Goal: Task Accomplishment & Management: Use online tool/utility

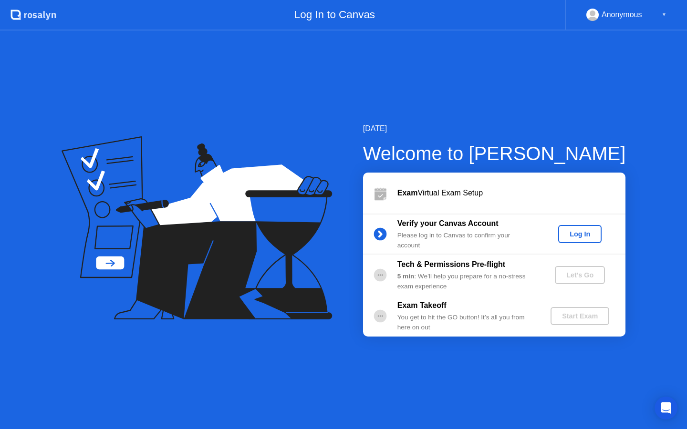
click at [578, 233] on div "Log In" at bounding box center [580, 234] width 36 height 8
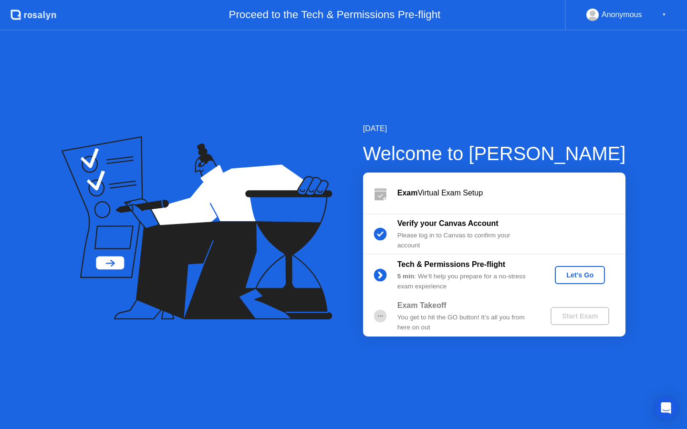
click at [584, 276] on div "Let's Go" at bounding box center [579, 275] width 42 height 8
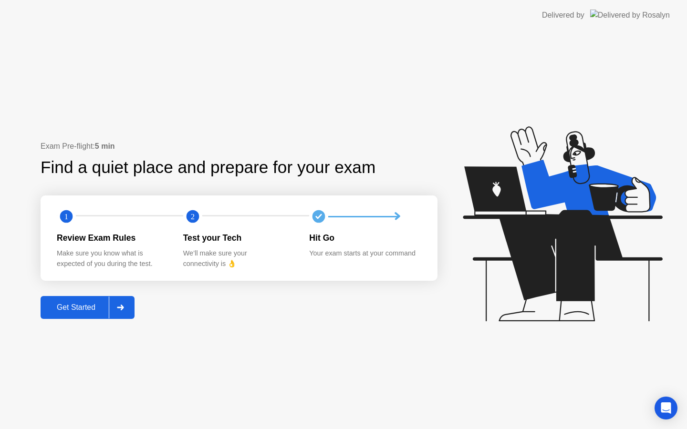
click at [77, 311] on div "Get Started" at bounding box center [75, 307] width 65 height 9
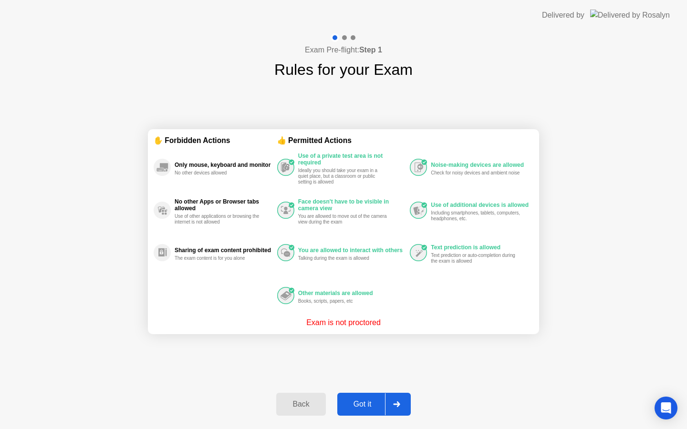
click at [390, 409] on div at bounding box center [396, 404] width 23 height 22
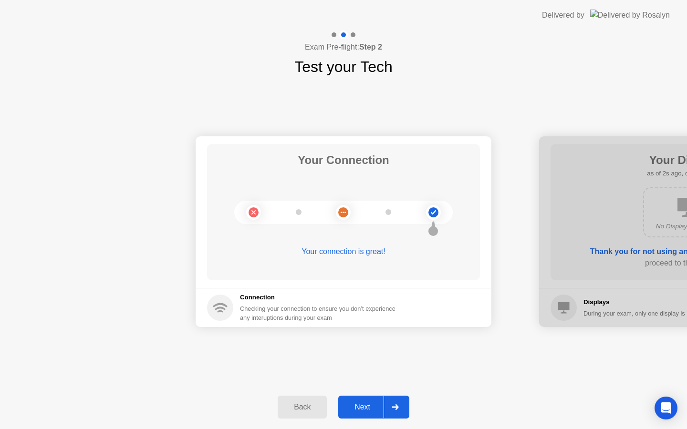
click at [373, 412] on div "Next" at bounding box center [362, 407] width 42 height 9
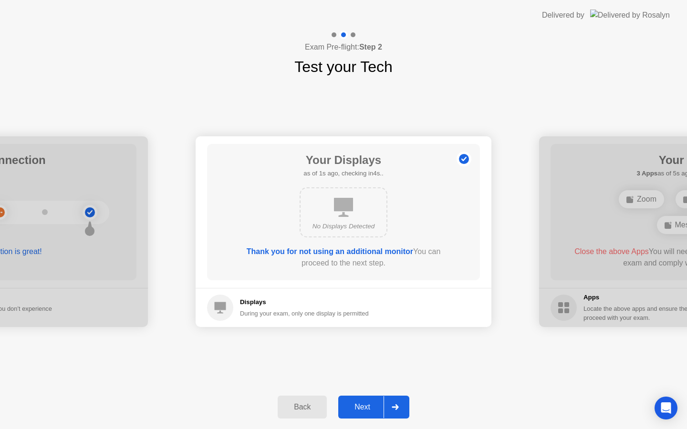
click at [370, 411] on div "Next" at bounding box center [362, 407] width 42 height 9
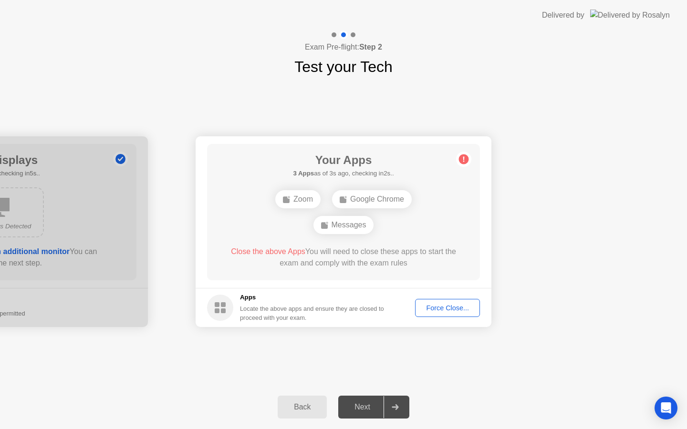
click at [370, 411] on div "Next" at bounding box center [362, 407] width 42 height 9
click at [443, 308] on div "Force Close..." at bounding box center [447, 308] width 58 height 8
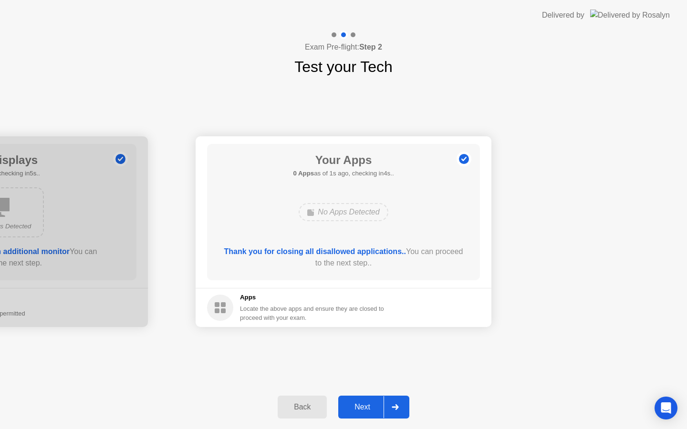
click at [363, 405] on div "Next" at bounding box center [362, 407] width 42 height 9
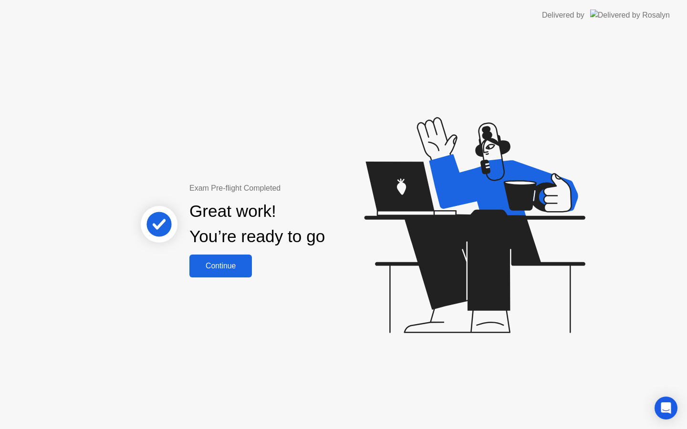
click at [251, 268] on button "Continue" at bounding box center [220, 266] width 62 height 23
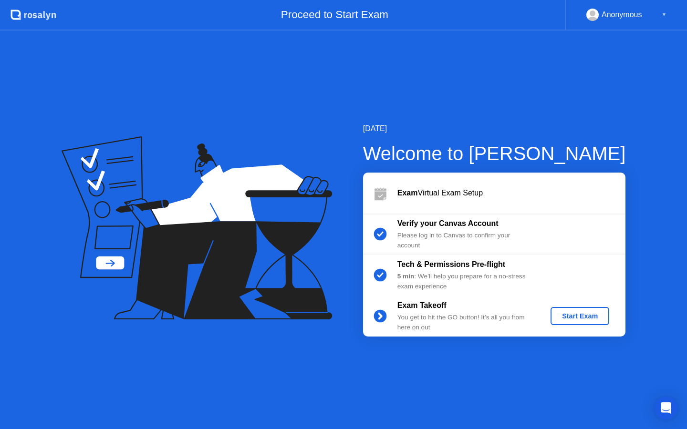
click at [576, 318] on div "Start Exam" at bounding box center [579, 316] width 51 height 8
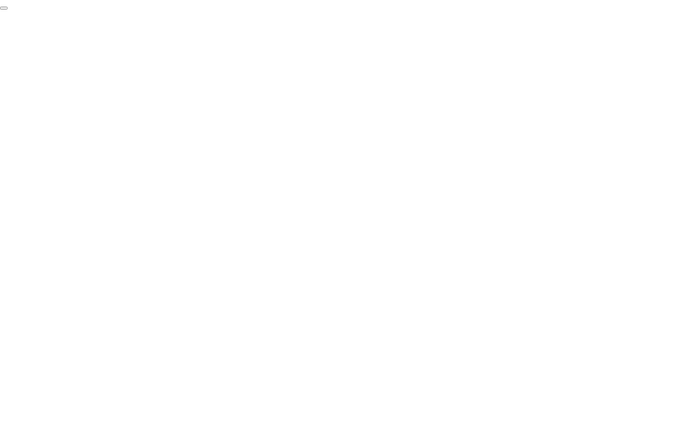
click at [8, 10] on button "End Proctoring Session" at bounding box center [4, 8] width 8 height 3
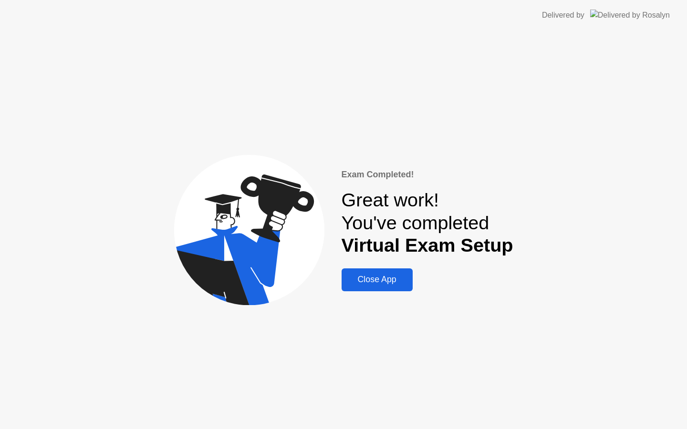
click at [398, 280] on div "Close App" at bounding box center [376, 280] width 65 height 10
